Goal: Task Accomplishment & Management: Manage account settings

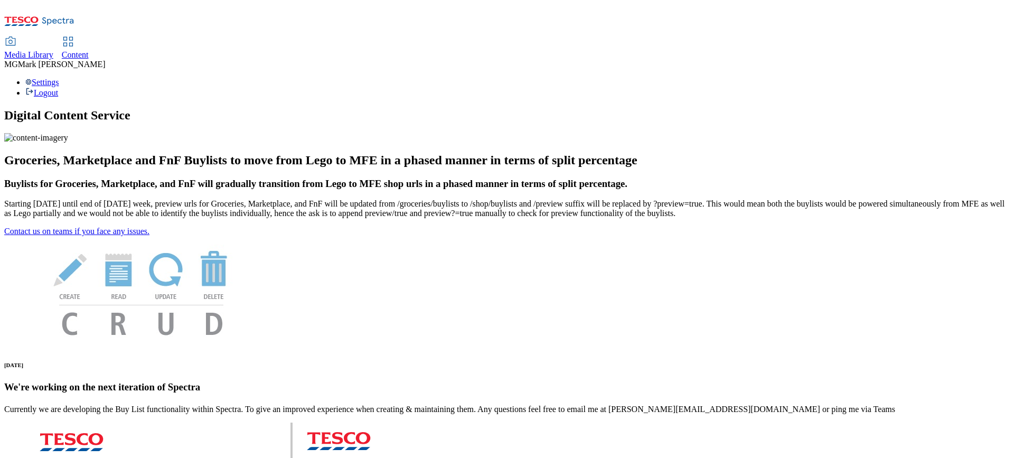
click at [89, 50] on div "Content" at bounding box center [75, 55] width 27 height 10
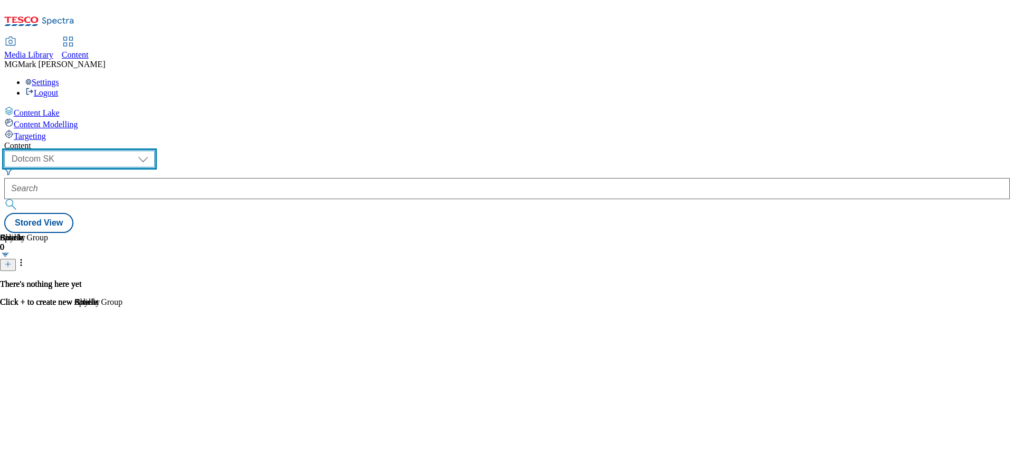
click at [155, 151] on select "Dotcom CZ Dotcom SK ghs-roi ghs-uk Phones [GEOGRAPHIC_DATA]" at bounding box center [79, 159] width 151 height 17
select select "ghs-[GEOGRAPHIC_DATA]"
click at [137, 151] on select "Dotcom CZ Dotcom SK ghs-roi ghs-uk Phones [GEOGRAPHIC_DATA]" at bounding box center [79, 159] width 151 height 17
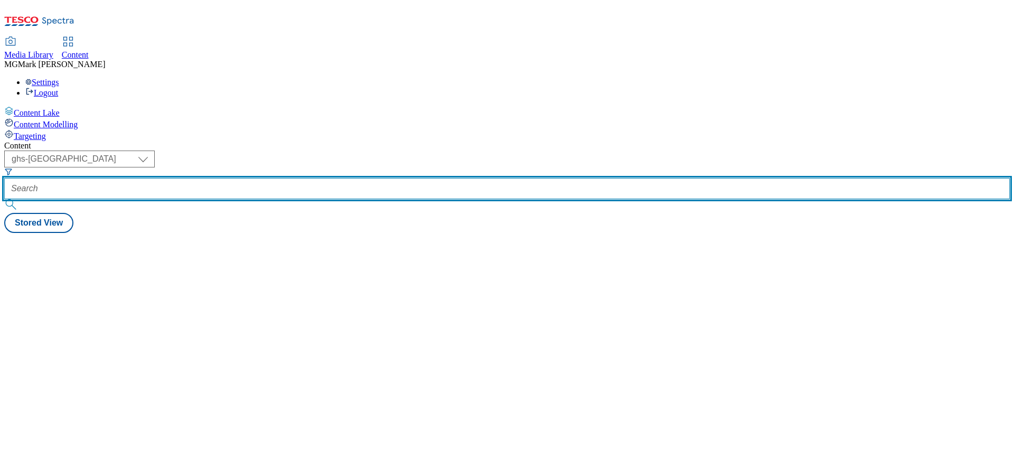
click at [274, 178] on input "text" at bounding box center [506, 188] width 1005 height 21
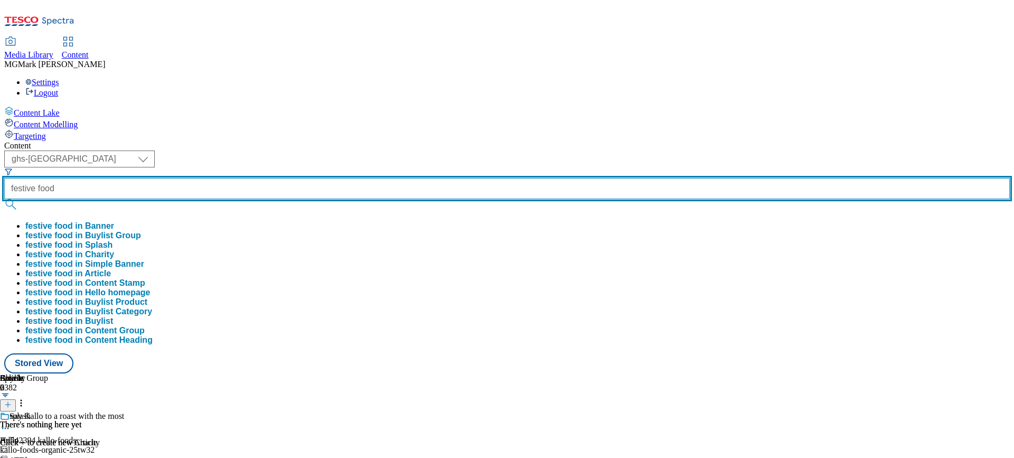
type input "festive food"
click at [4, 199] on button "submit" at bounding box center [11, 204] width 15 height 11
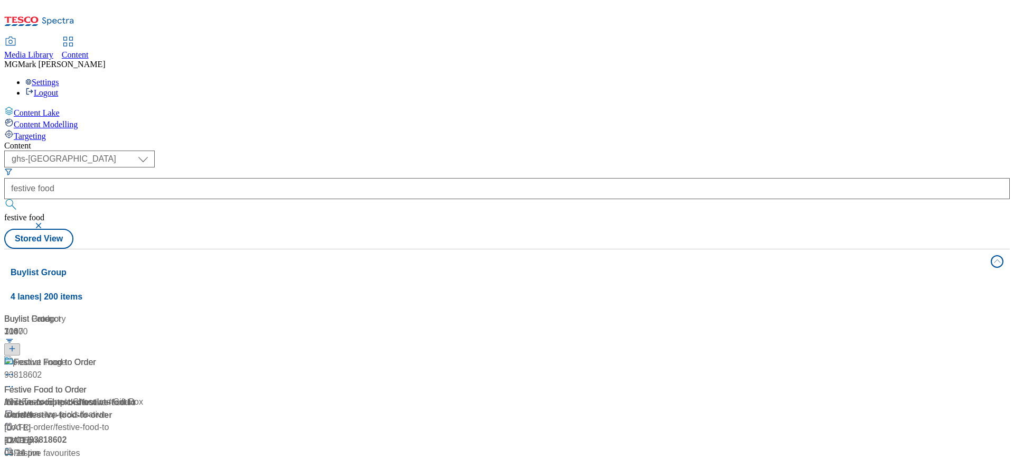
click at [231, 396] on div "/ festive-food-to-order" at bounding box center [117, 402] width 227 height 13
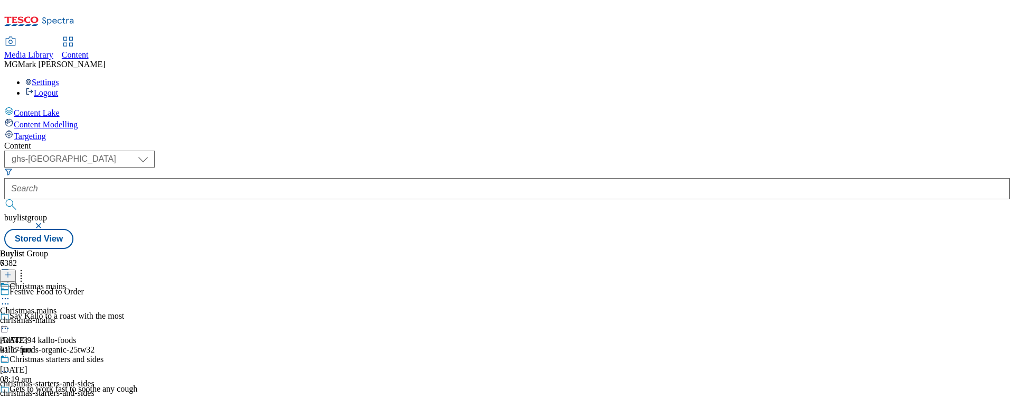
click at [128, 388] on div "christmas-starters-and-sides" at bounding box center [64, 393] width 128 height 10
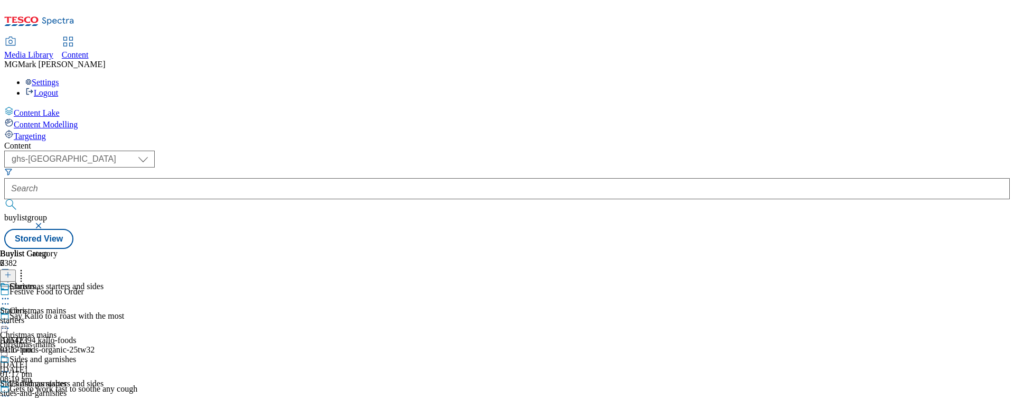
click at [11, 390] on icon at bounding box center [5, 395] width 11 height 11
click at [769, 249] on div "Buylist Group 6382 Festive Food to Order Say Kallo to a roast with the most Ad5…" at bounding box center [506, 249] width 1005 height 0
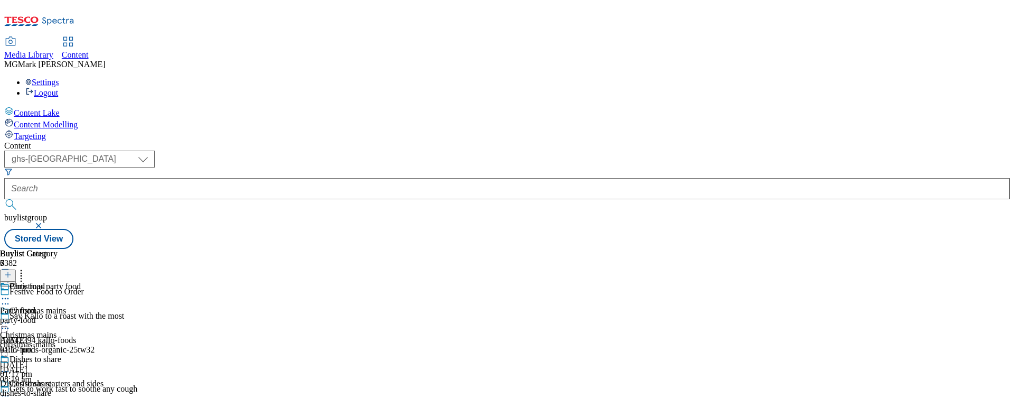
click at [128, 340] on div "christmas-mains" at bounding box center [64, 345] width 128 height 10
click at [9, 322] on circle at bounding box center [8, 323] width 2 height 2
click at [49, 338] on button "Edit" at bounding box center [35, 344] width 28 height 12
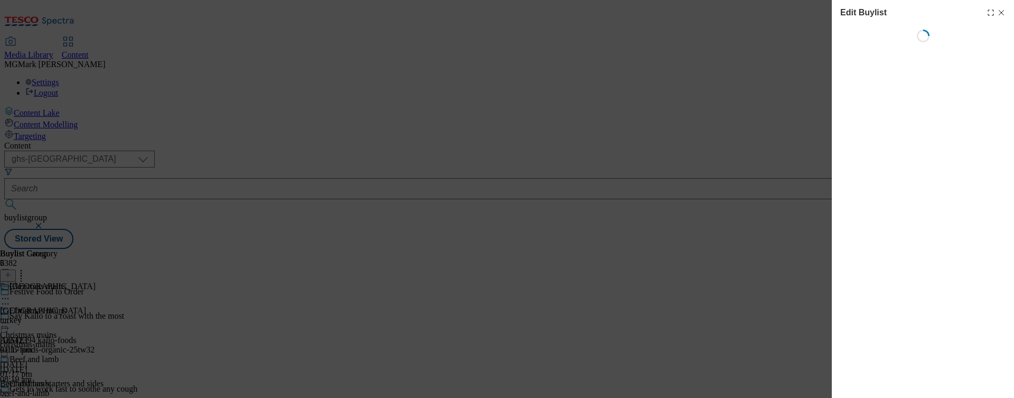
select select "evergreen"
select select "Banner"
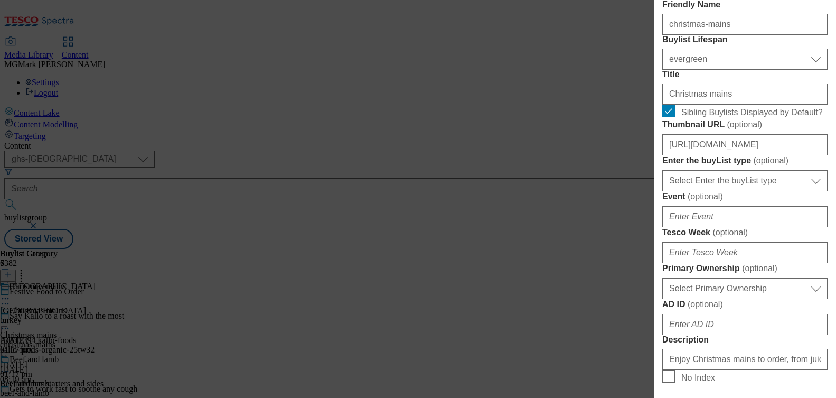
scroll to position [293, 0]
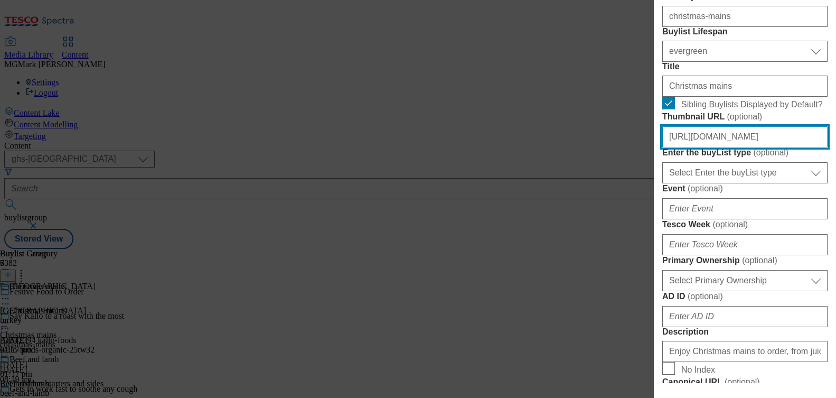
click at [727, 147] on input "[URL][DOMAIN_NAME]" at bounding box center [744, 136] width 165 height 21
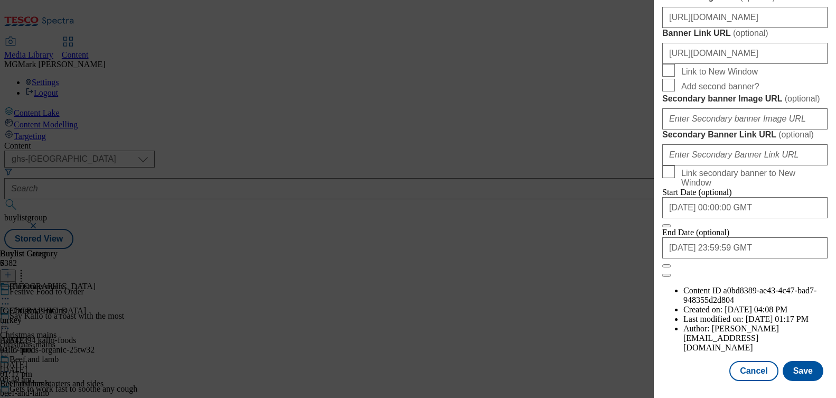
scroll to position [1187, 0]
click at [802, 370] on button "Save" at bounding box center [803, 371] width 41 height 20
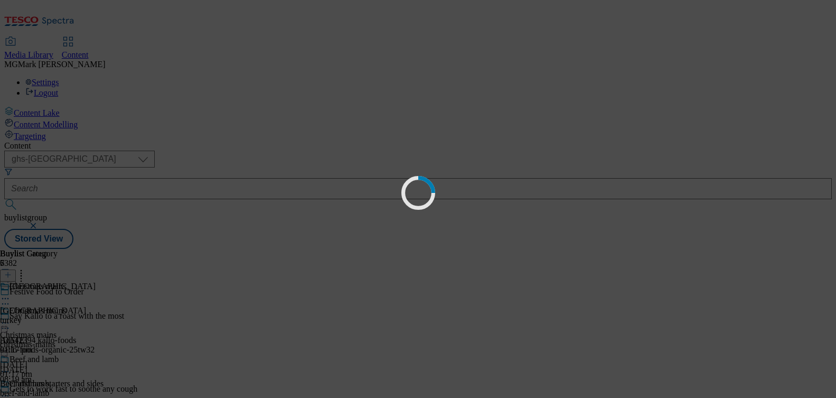
scroll to position [0, 0]
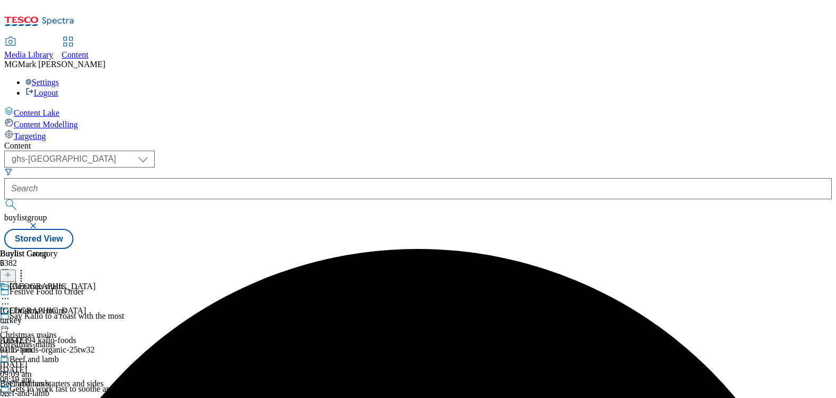
click at [11, 390] on icon at bounding box center [5, 395] width 11 height 11
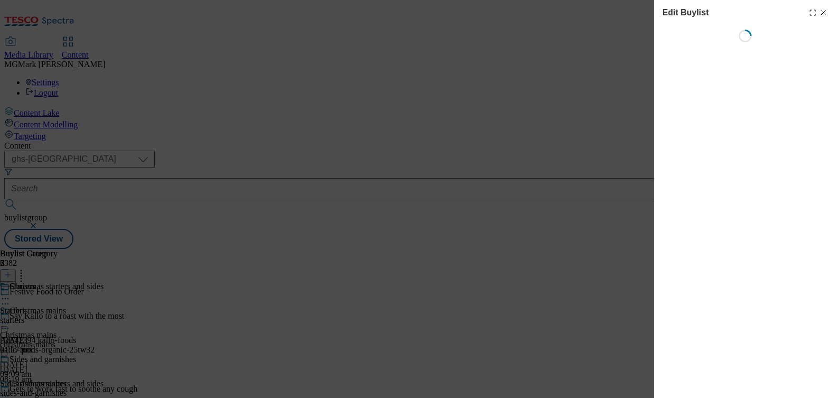
select select "evergreen"
select select "Banner"
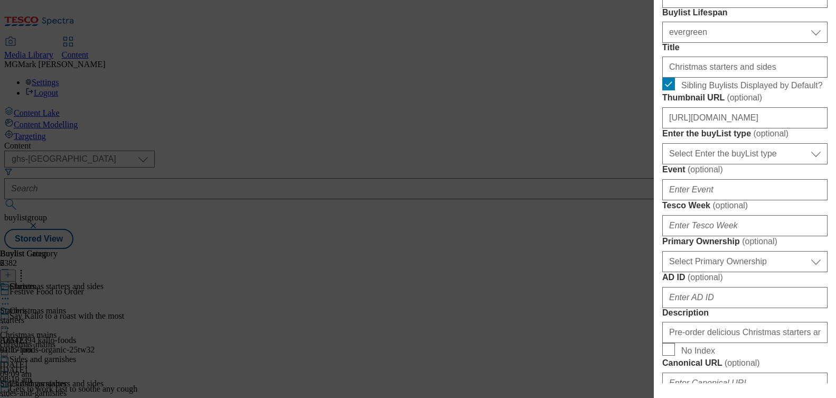
scroll to position [315, 0]
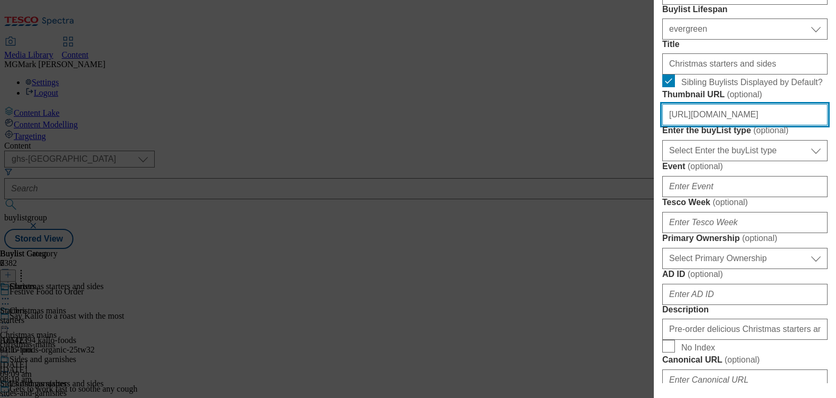
click at [755, 125] on input "[URL][DOMAIN_NAME]" at bounding box center [744, 114] width 165 height 21
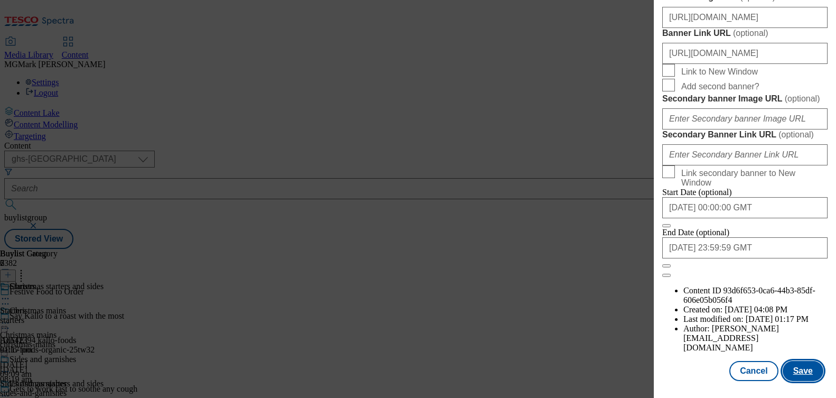
scroll to position [0, 0]
click at [801, 378] on button "Save" at bounding box center [803, 371] width 41 height 20
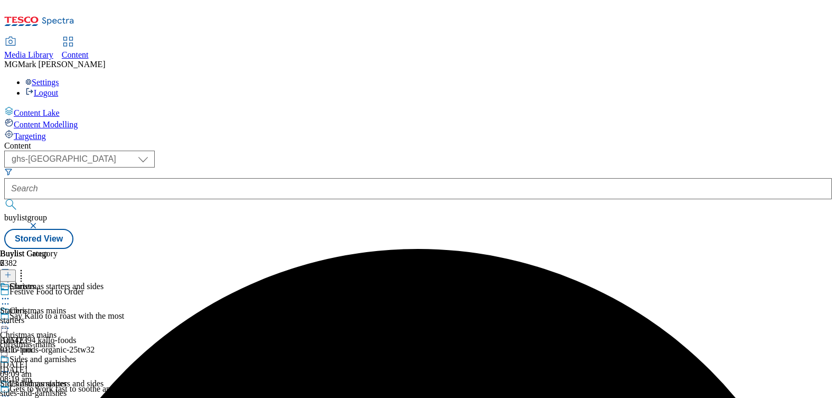
scroll to position [218, 0]
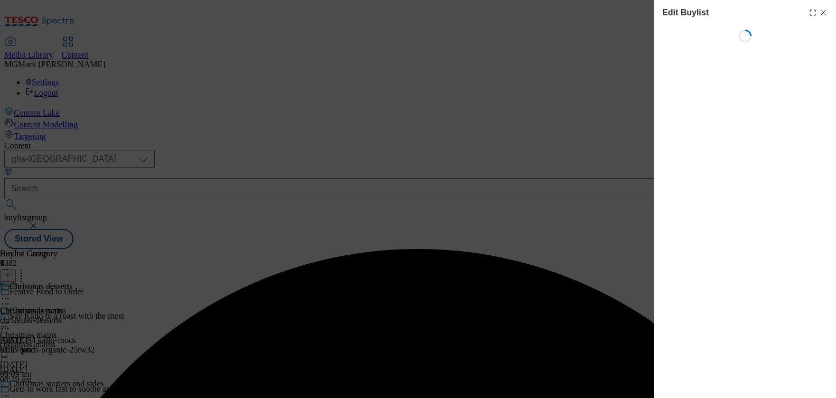
select select "evergreen"
select select "Banner"
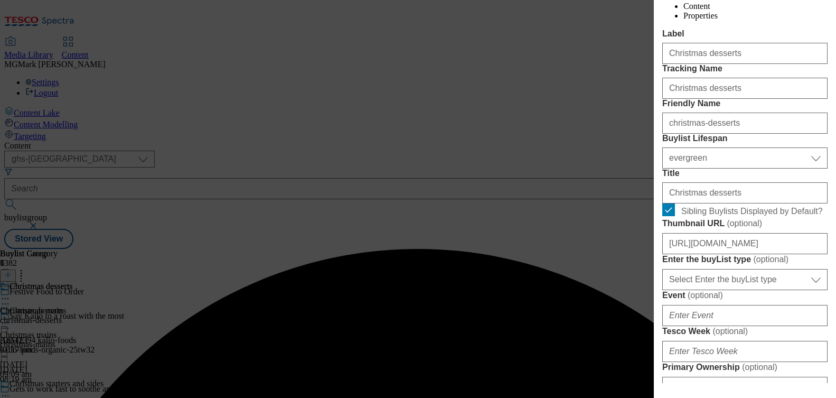
scroll to position [195, 0]
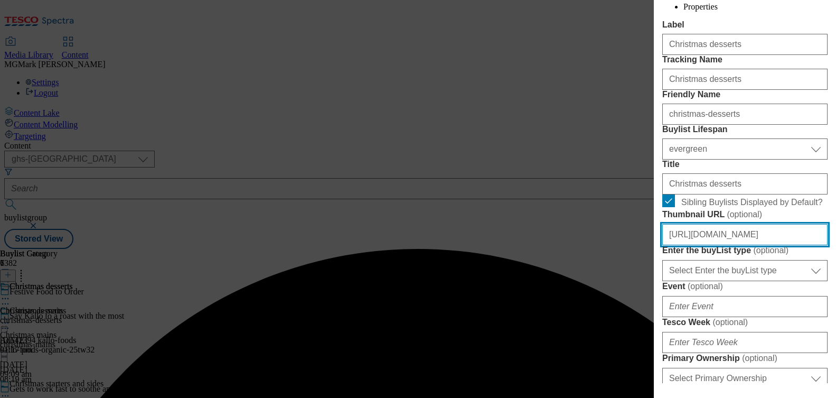
click at [708, 245] on input "[URL][DOMAIN_NAME]" at bounding box center [744, 234] width 165 height 21
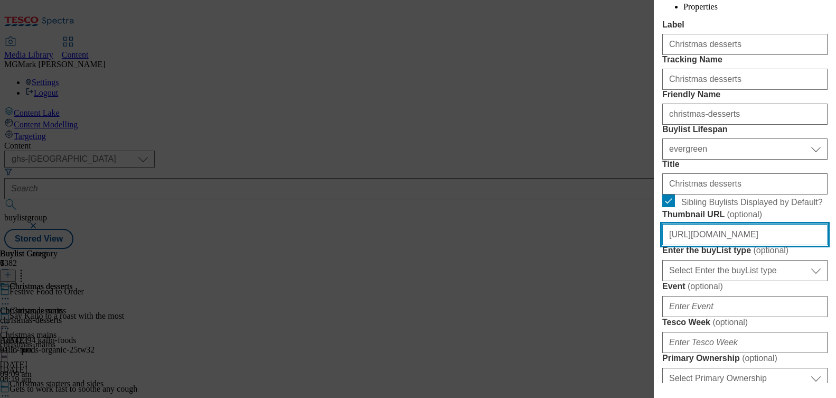
click at [708, 245] on input "[URL][DOMAIN_NAME]" at bounding box center [744, 234] width 165 height 21
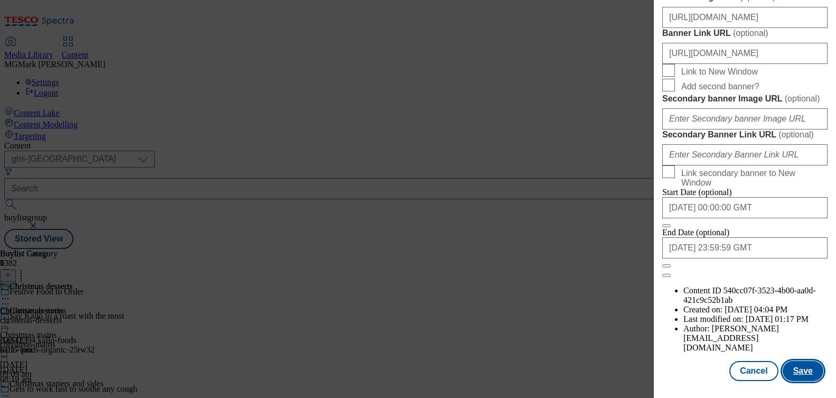
scroll to position [0, 0]
click at [796, 379] on button "Save" at bounding box center [803, 371] width 41 height 20
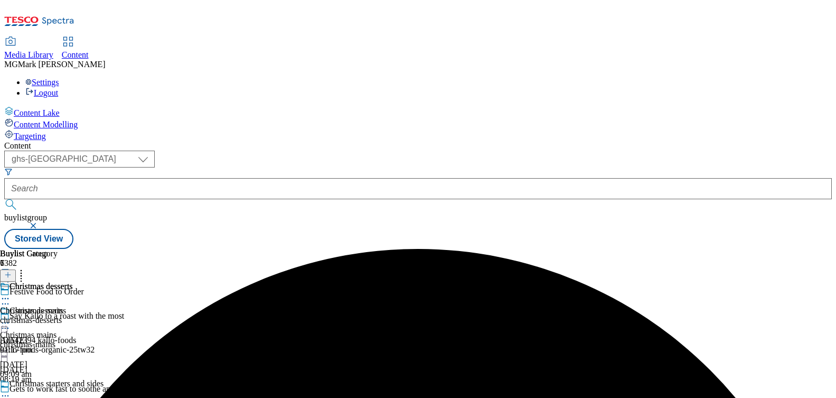
scroll to position [163, 0]
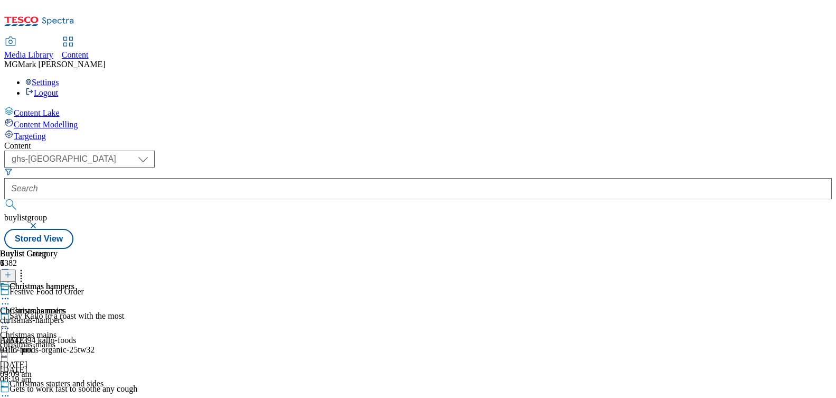
select select "evergreen"
select select "Banner"
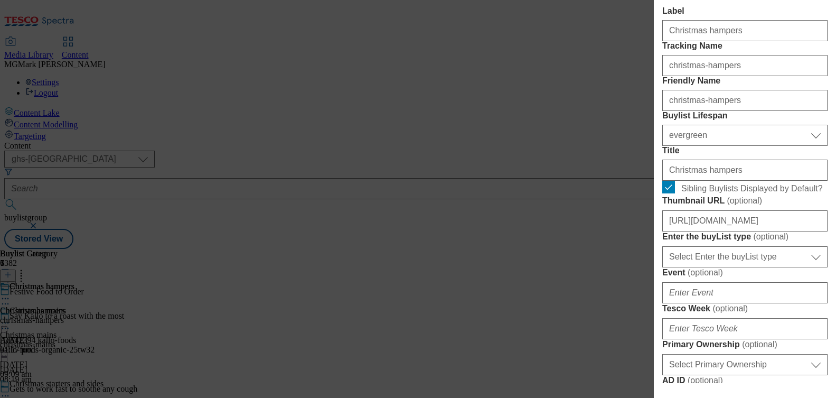
scroll to position [217, 0]
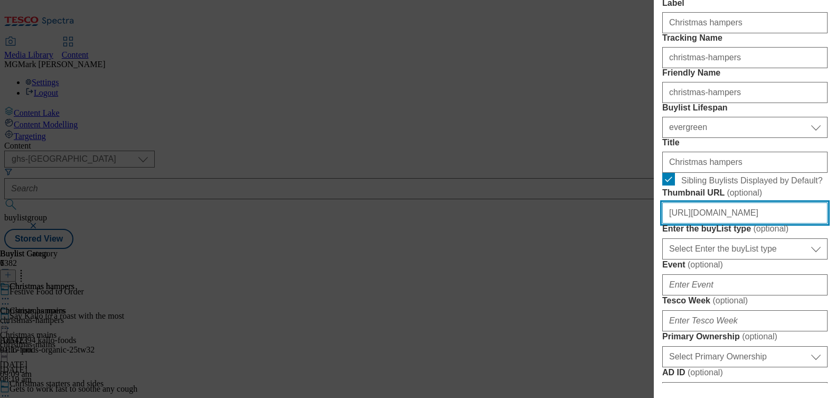
click at [703, 223] on input "[URL][DOMAIN_NAME]" at bounding box center [744, 212] width 165 height 21
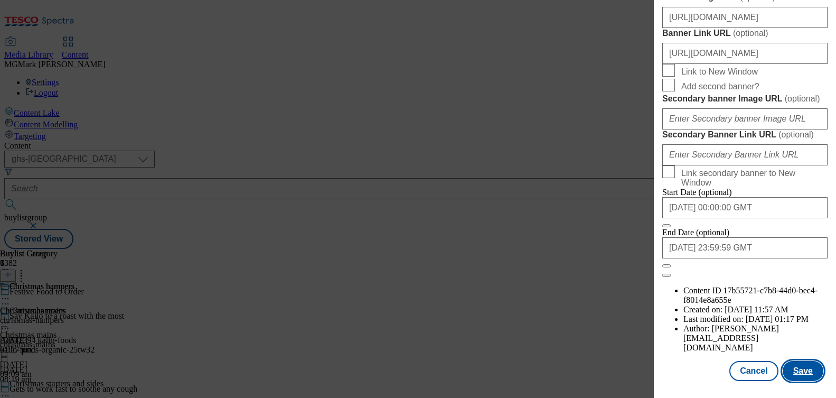
scroll to position [0, 0]
click at [804, 381] on button "Save" at bounding box center [803, 371] width 41 height 20
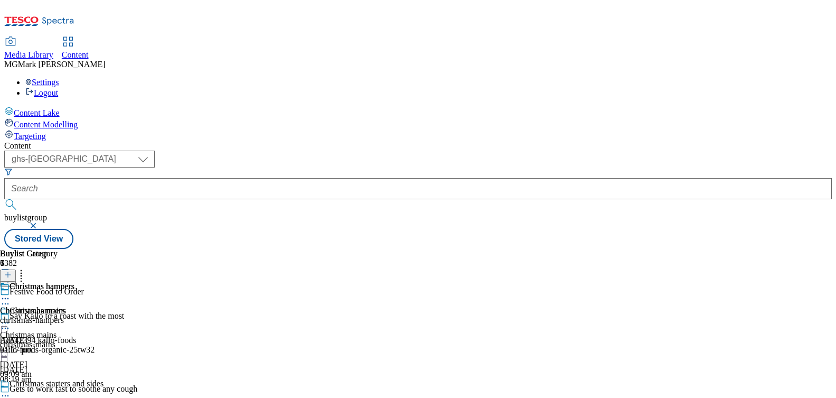
click at [128, 340] on div "christmas-mains" at bounding box center [64, 345] width 128 height 10
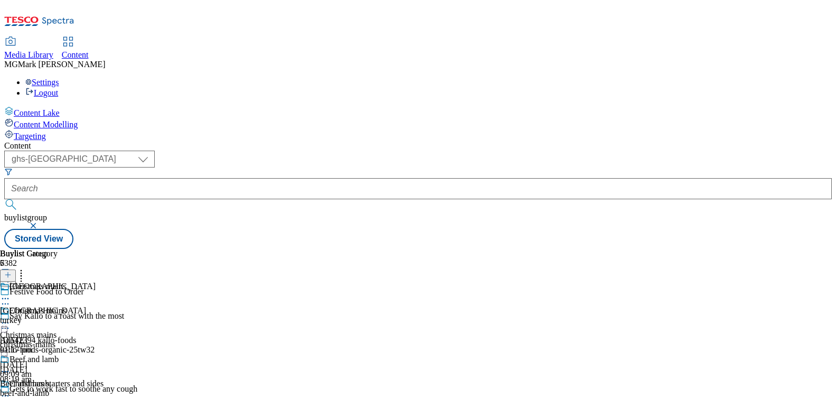
scroll to position [0, 0]
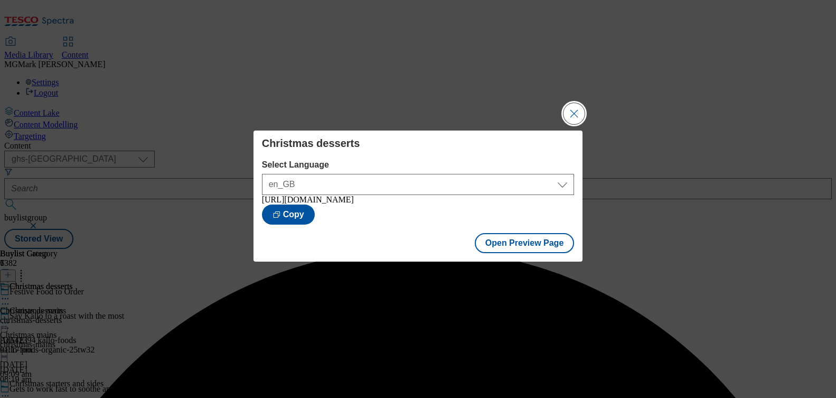
click at [575, 109] on button "Close Modal" at bounding box center [573, 113] width 21 height 21
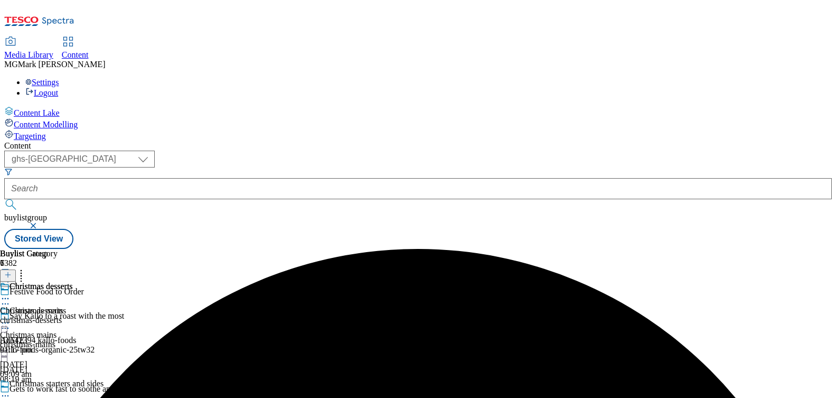
scroll to position [203, 0]
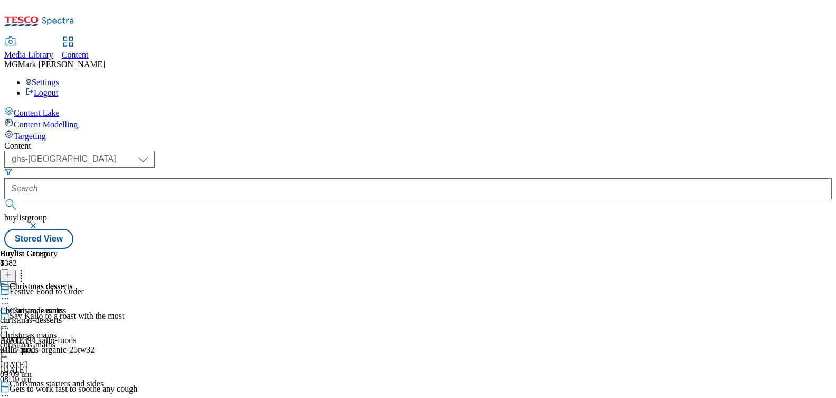
click at [73, 297] on div "Christmas desserts Christmas desserts christmas-desserts [DATE] 01:17 pm" at bounding box center [36, 317] width 73 height 73
click at [9, 395] on circle at bounding box center [8, 396] width 2 height 2
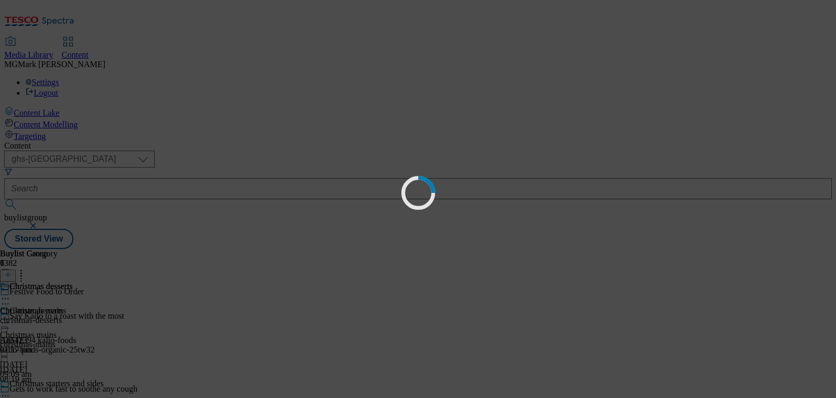
scroll to position [0, 0]
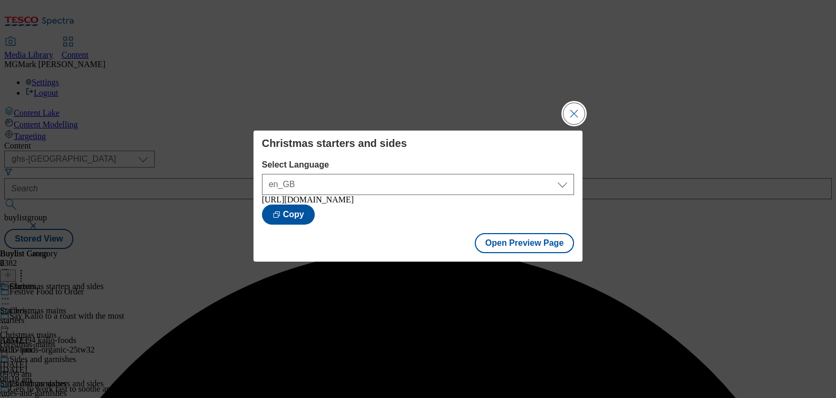
click at [573, 114] on button "Close Modal" at bounding box center [573, 113] width 21 height 21
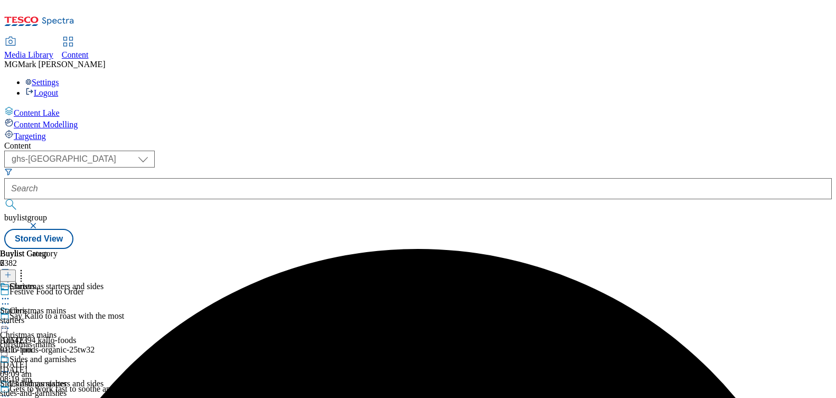
click at [11, 317] on icon at bounding box center [5, 322] width 11 height 11
click at [58, 390] on span "Preview" at bounding box center [45, 394] width 25 height 8
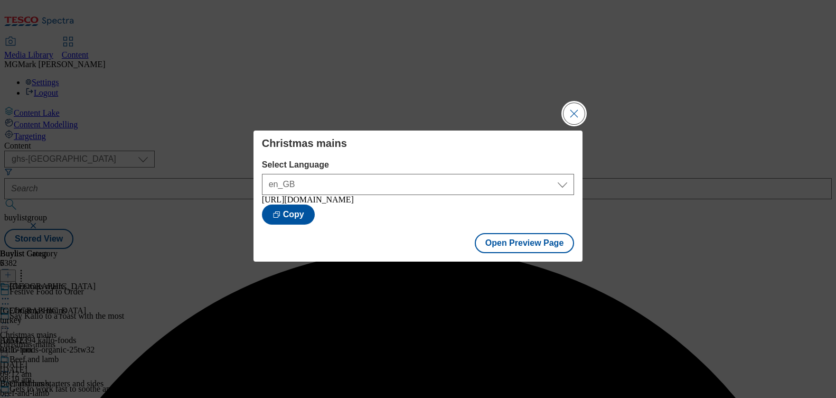
click at [569, 112] on button "Close Modal" at bounding box center [573, 113] width 21 height 21
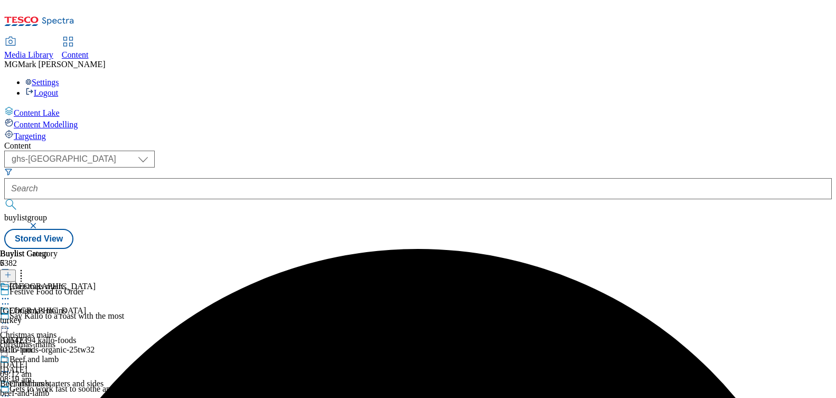
scroll to position [31, 0]
click at [11, 390] on icon at bounding box center [5, 395] width 11 height 11
click at [759, 249] on div "Buylist Group 6382 Festive Food to Order Say Kallo to a roast with the most Ad5…" at bounding box center [417, 249] width 827 height 0
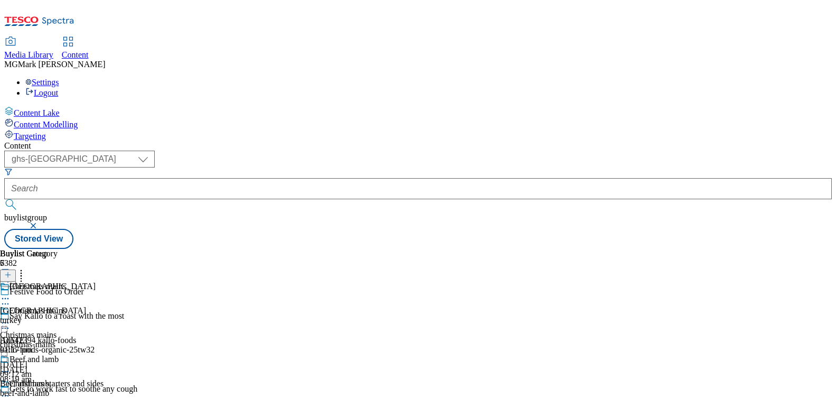
scroll to position [0, 0]
click at [11, 317] on icon at bounding box center [5, 322] width 11 height 11
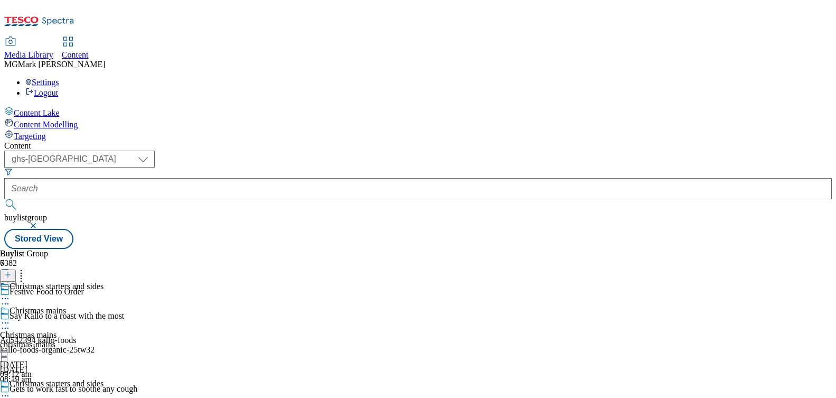
click at [11, 390] on icon at bounding box center [5, 395] width 11 height 11
click at [728, 249] on div "Buylist Group 6382 Festive Food to Order Say Kallo to a roast with the most Ad5…" at bounding box center [417, 249] width 827 height 0
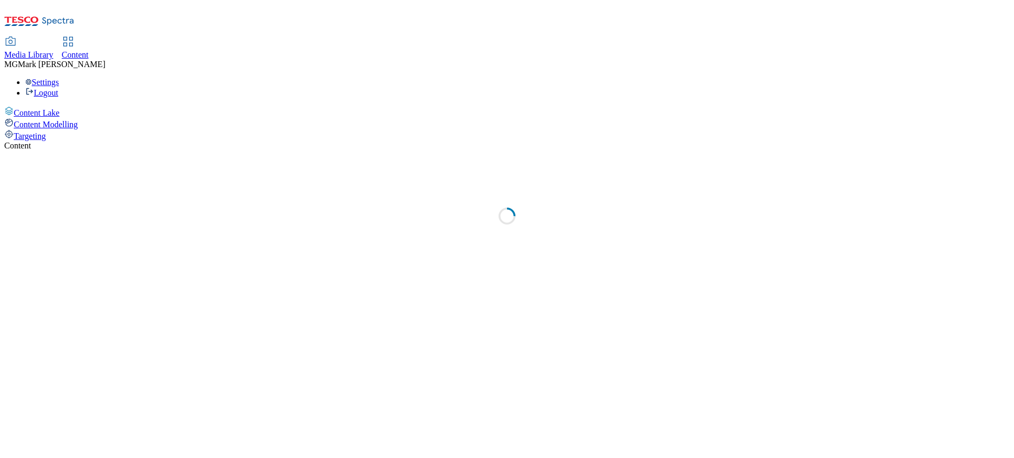
select select "ghs-[GEOGRAPHIC_DATA]"
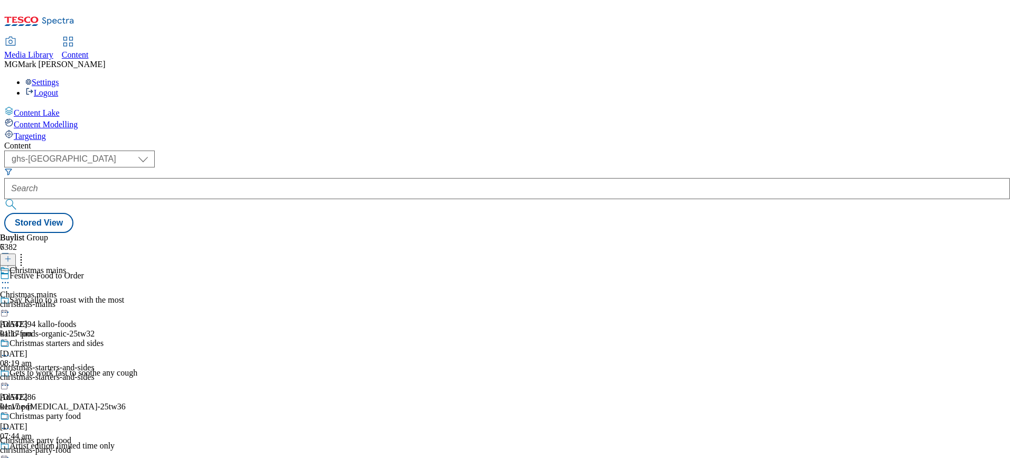
click at [53, 50] on span "Media Library" at bounding box center [28, 54] width 49 height 9
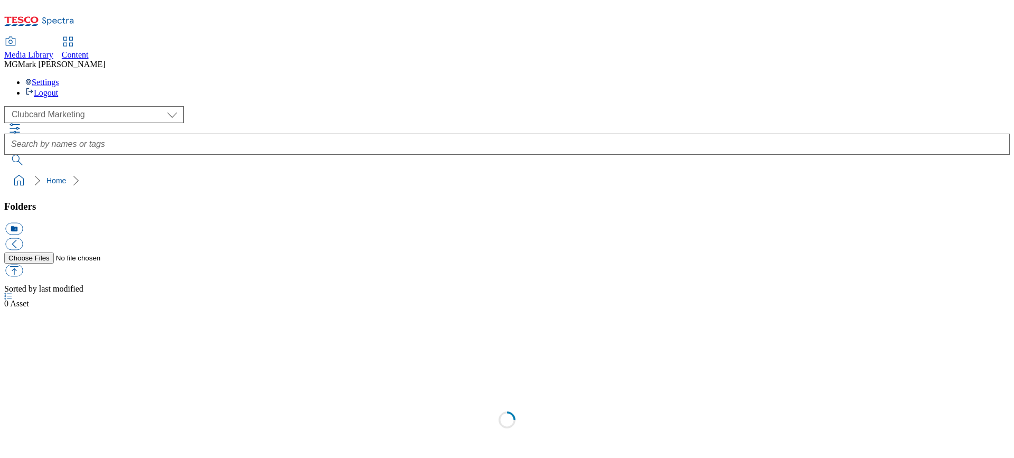
scroll to position [1, 0]
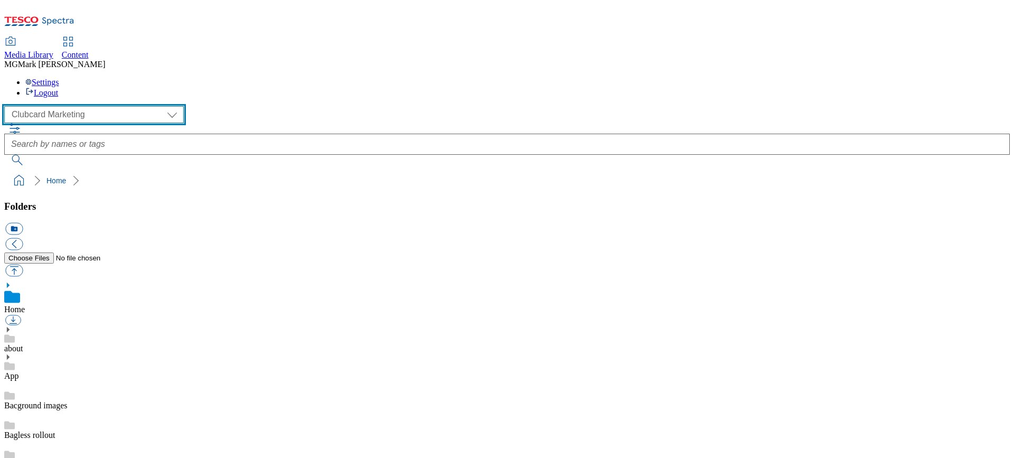
click at [73, 106] on select "Clubcard Marketing Dotcom UK FnF Stores GHS Marketing UK GHS Product UK GHS ROI…" at bounding box center [94, 114] width 180 height 17
select select "flare-ghs-mktg"
click at [7, 106] on select "Clubcard Marketing Dotcom UK FnF Stores GHS Marketing UK GHS Product UK GHS ROI…" at bounding box center [94, 114] width 180 height 17
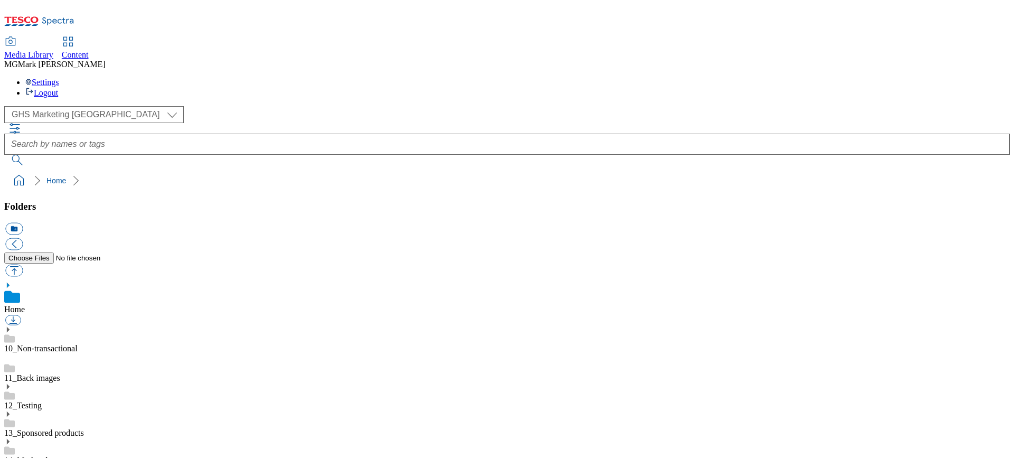
scroll to position [463, 0]
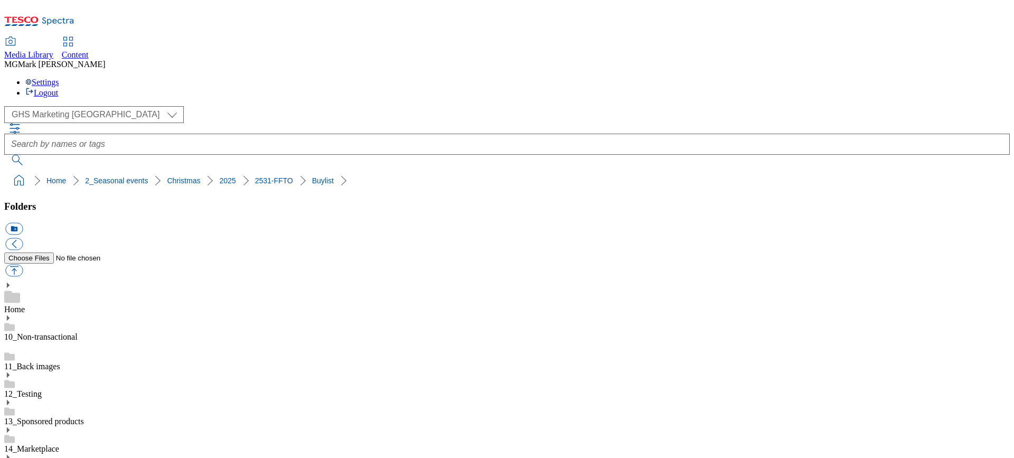
scroll to position [0, 0]
